Goal: Find specific page/section: Find specific page/section

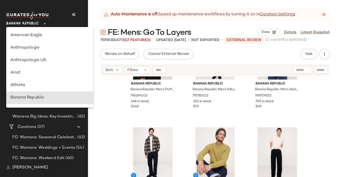
scroll to position [62, 0]
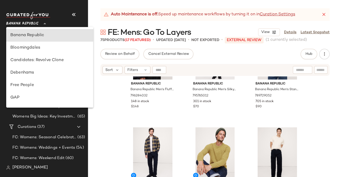
click at [33, 22] on span "Banana Republic" at bounding box center [22, 22] width 32 height 9
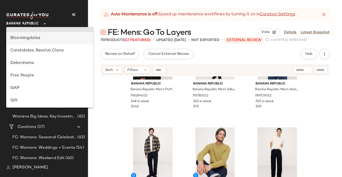
scroll to position [74, 0]
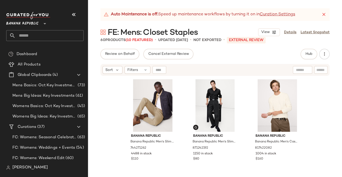
click at [41, 25] on div "Banana Republic **" at bounding box center [23, 20] width 34 height 13
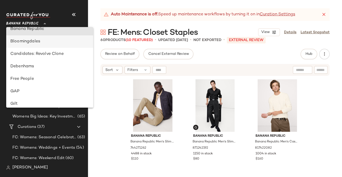
scroll to position [84, 0]
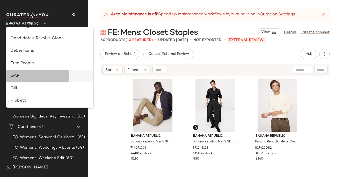
click at [21, 76] on div "GAP" at bounding box center [49, 76] width 79 height 6
type input "**"
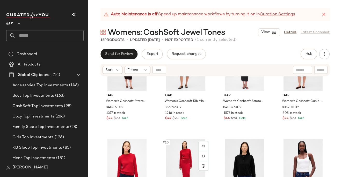
scroll to position [147, 0]
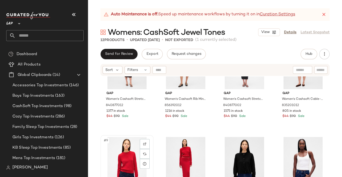
click at [128, 153] on div "#9 View" at bounding box center [127, 163] width 50 height 52
click at [169, 154] on div "#10 View" at bounding box center [186, 163] width 50 height 52
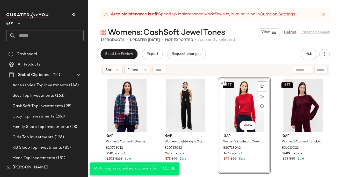
click at [212, 146] on div "Gap Women's Cashsoft Oversized Shirt Jacket by Gap Navy Blue Plaid Size XS 8207…" at bounding box center [215, 133] width 229 height 112
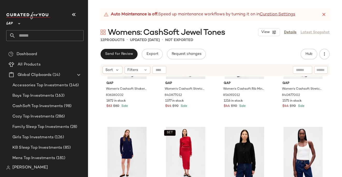
scroll to position [152, 0]
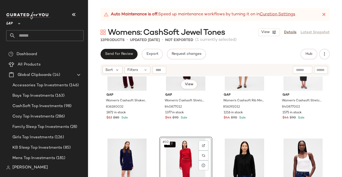
scroll to position [171, 0]
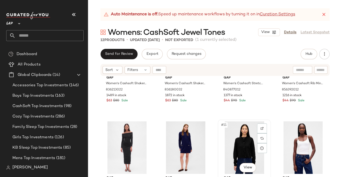
scroll to position [162, 0]
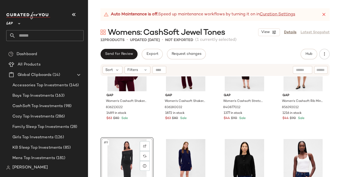
scroll to position [138, 0]
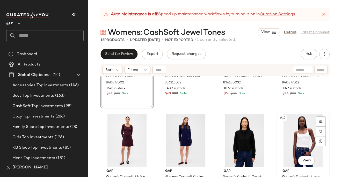
scroll to position [188, 0]
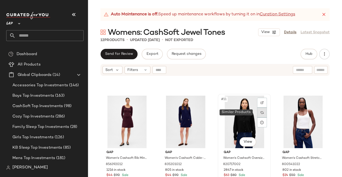
click at [261, 114] on img at bounding box center [262, 112] width 3 height 3
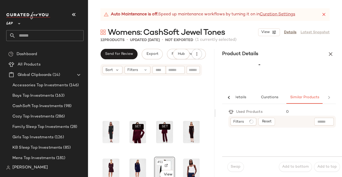
scroll to position [0, 9]
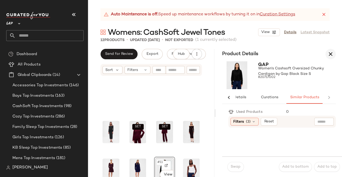
click at [333, 54] on icon "button" at bounding box center [331, 54] width 6 height 6
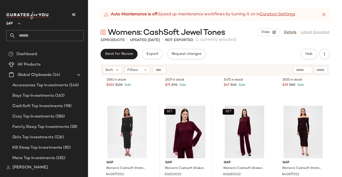
scroll to position [0, 0]
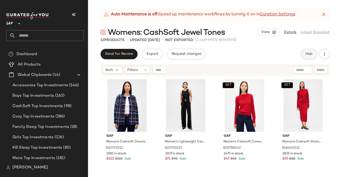
click at [310, 55] on span "Hub" at bounding box center [309, 54] width 7 height 4
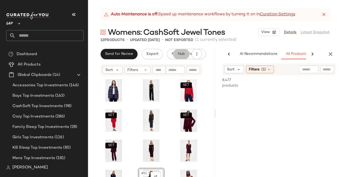
scroll to position [0, 33]
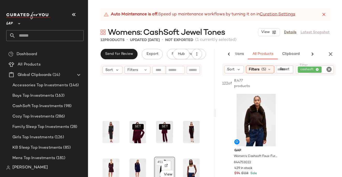
click at [330, 69] on icon "Clear Filter" at bounding box center [329, 69] width 6 height 6
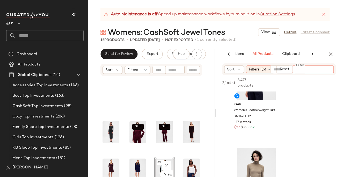
scroll to position [47, 0]
click at [331, 53] on icon "button" at bounding box center [331, 54] width 6 height 6
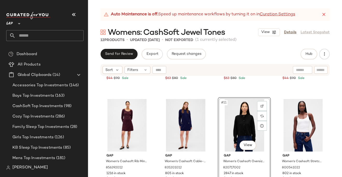
scroll to position [188, 0]
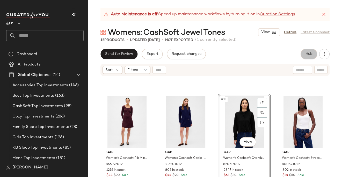
click at [308, 54] on span "Hub" at bounding box center [309, 54] width 7 height 4
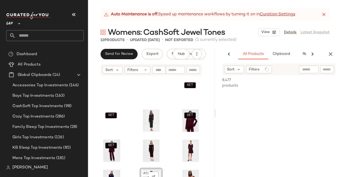
scroll to position [0, 43]
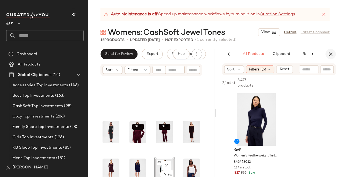
click at [330, 55] on icon "button" at bounding box center [331, 54] width 6 height 6
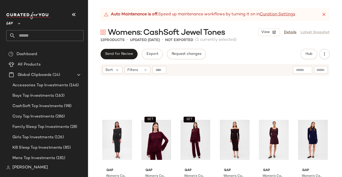
scroll to position [188, 0]
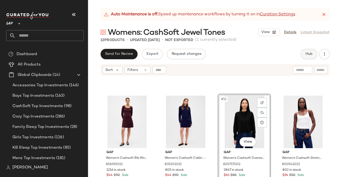
click at [312, 53] on span "Hub" at bounding box center [309, 54] width 7 height 4
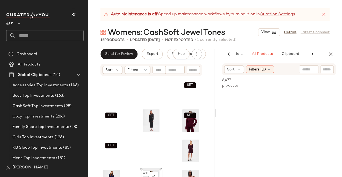
scroll to position [0, 33]
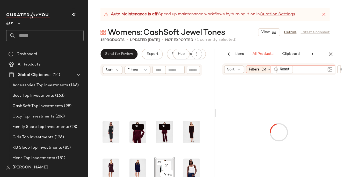
click at [309, 68] on input "text" at bounding box center [303, 69] width 45 height 5
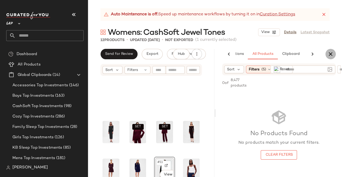
click at [328, 54] on icon "button" at bounding box center [331, 54] width 6 height 6
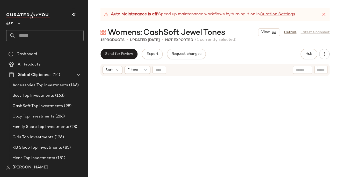
scroll to position [188, 0]
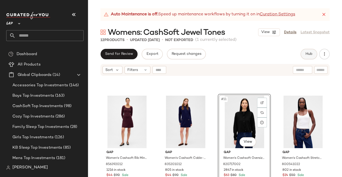
click at [310, 55] on span "Hub" at bounding box center [309, 54] width 7 height 4
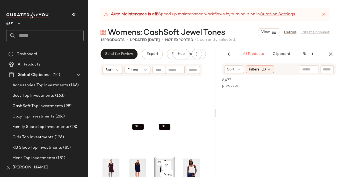
scroll to position [0, 43]
click at [303, 71] on input "text" at bounding box center [303, 69] width 45 height 5
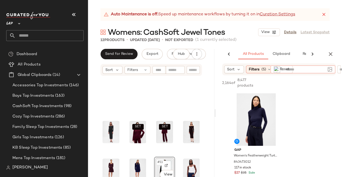
click at [285, 68] on div at bounding box center [280, 69] width 12 height 8
click at [331, 52] on icon "button" at bounding box center [331, 54] width 6 height 6
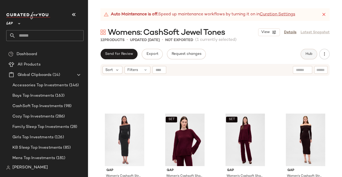
scroll to position [188, 0]
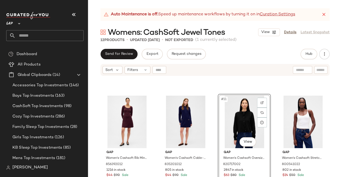
click at [306, 48] on div "Auto Maintenance is off. Speed up maintenance workflows by turning it on in Cur…" at bounding box center [215, 92] width 254 height 168
click at [307, 53] on span "Hub" at bounding box center [309, 54] width 7 height 4
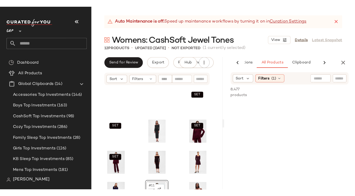
scroll to position [0, 33]
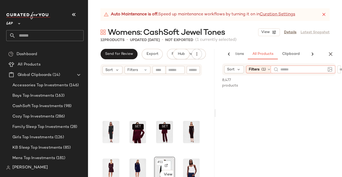
click at [309, 70] on input "text" at bounding box center [303, 69] width 45 height 5
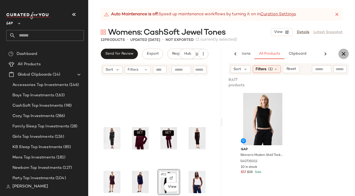
click at [342, 55] on icon "button" at bounding box center [343, 54] width 6 height 6
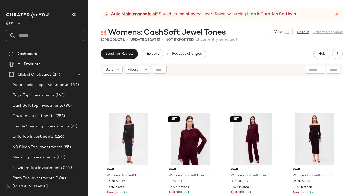
scroll to position [168, 0]
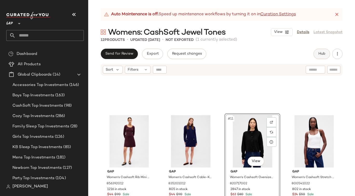
click at [325, 56] on button "Hub" at bounding box center [321, 54] width 17 height 10
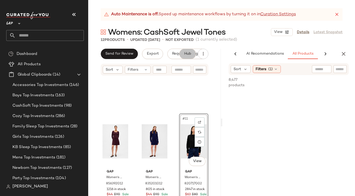
scroll to position [0, 0]
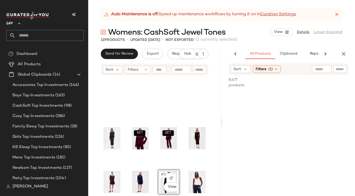
click at [323, 68] on input "text" at bounding box center [321, 69] width 13 height 5
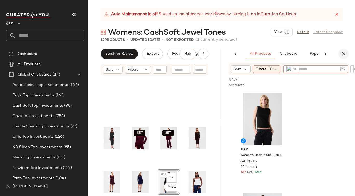
click at [342, 55] on icon "button" at bounding box center [343, 54] width 6 height 6
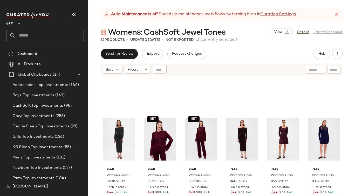
scroll to position [168, 0]
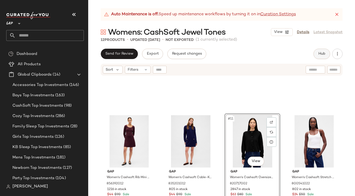
click at [322, 55] on span "Hub" at bounding box center [321, 54] width 7 height 4
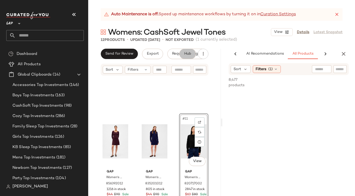
scroll to position [0, 0]
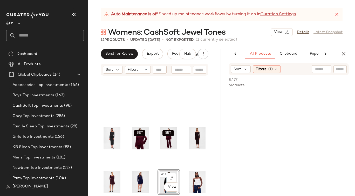
click at [340, 70] on input "text" at bounding box center [339, 69] width 9 height 5
type input "**********"
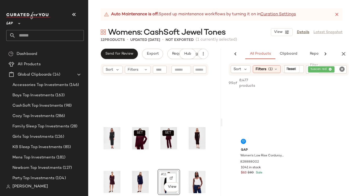
click at [257, 35] on div "Womens: CashSoft Jewel Tones View Details Latest Snapshot" at bounding box center [221, 32] width 267 height 10
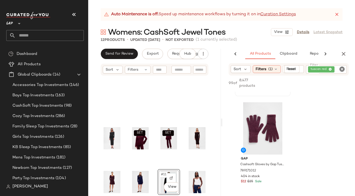
scroll to position [93, 0]
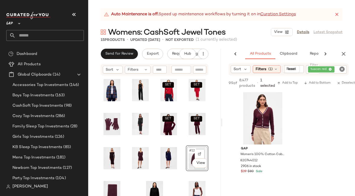
scroll to position [0, 0]
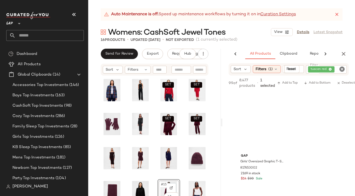
click at [341, 70] on icon "Clear Filter" at bounding box center [342, 69] width 6 height 6
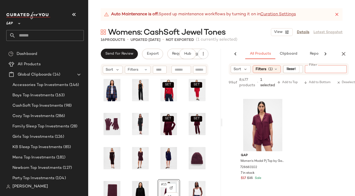
scroll to position [6299, 0]
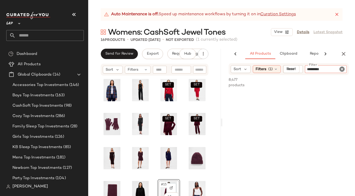
type input "********"
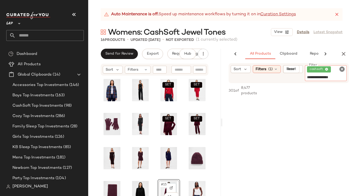
type input "**********"
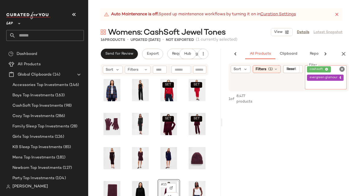
click at [326, 68] on icon at bounding box center [326, 69] width 3 height 3
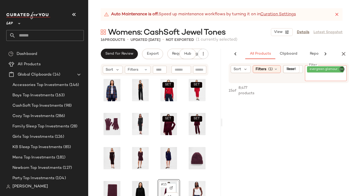
click at [342, 69] on icon "Clear Filter" at bounding box center [342, 69] width 6 height 6
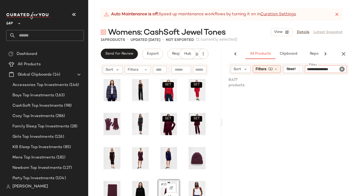
type input "**********"
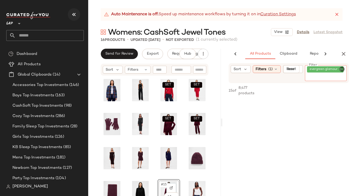
click at [74, 14] on icon "button" at bounding box center [74, 14] width 6 height 6
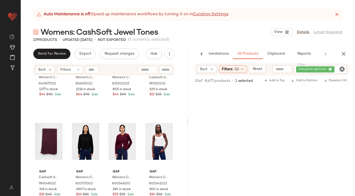
scroll to position [817, 0]
drag, startPoint x: 285, startPoint y: 113, endPoint x: 317, endPoint y: 1, distance: 115.9
click at [341, 69] on icon "Clear Filter" at bounding box center [342, 69] width 6 height 6
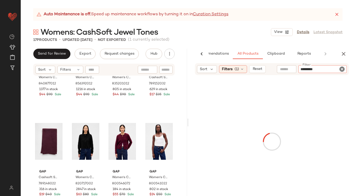
type input "**********"
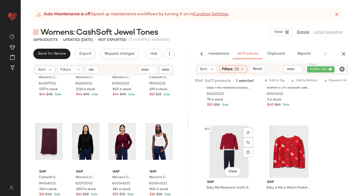
scroll to position [1979, 0]
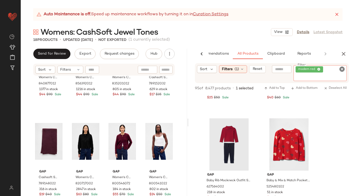
click at [330, 68] on div "modern red" at bounding box center [319, 73] width 53 height 16
